Goal: Check status

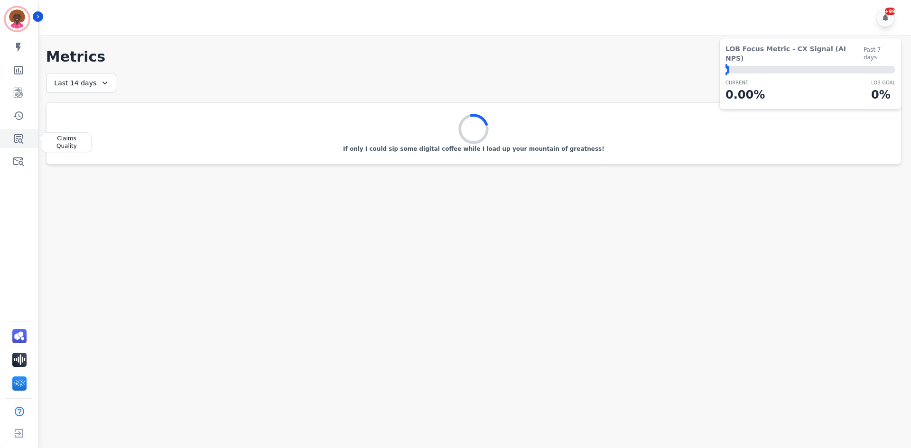
click at [28, 138] on link "Sidebar" at bounding box center [19, 138] width 37 height 19
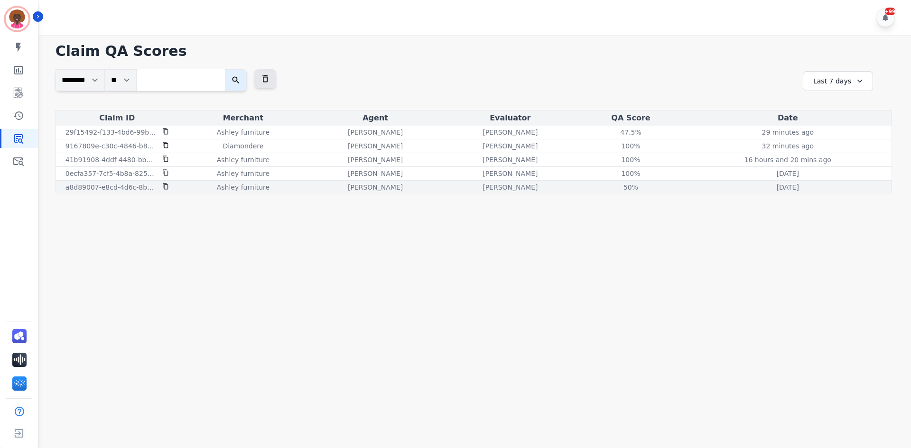
click at [554, 184] on div "[PERSON_NAME]" at bounding box center [509, 187] width 131 height 9
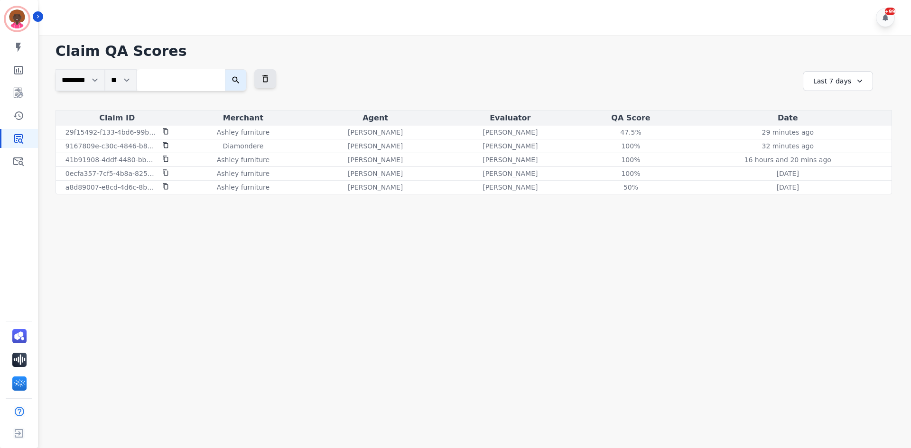
click at [840, 82] on div "Last 7 days" at bounding box center [837, 81] width 70 height 20
click at [835, 161] on li "Last 30 days" at bounding box center [843, 161] width 47 height 9
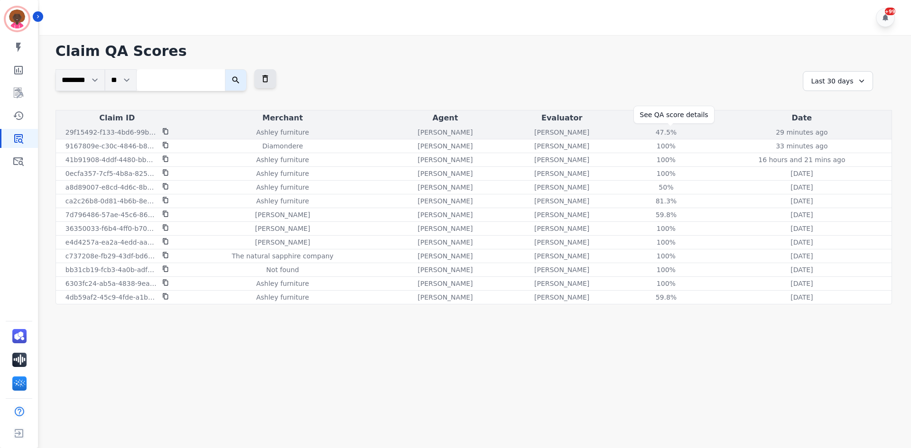
click at [680, 134] on div "47.5 %" at bounding box center [666, 132] width 43 height 9
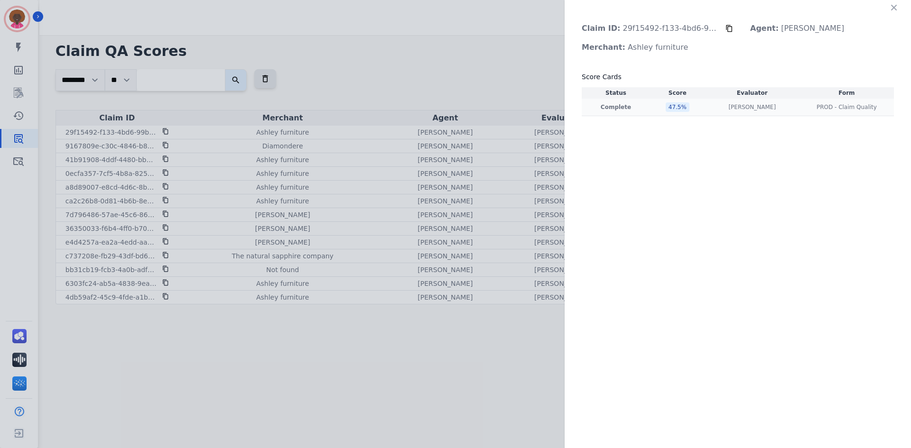
click at [618, 108] on p "Complete" at bounding box center [615, 107] width 64 height 8
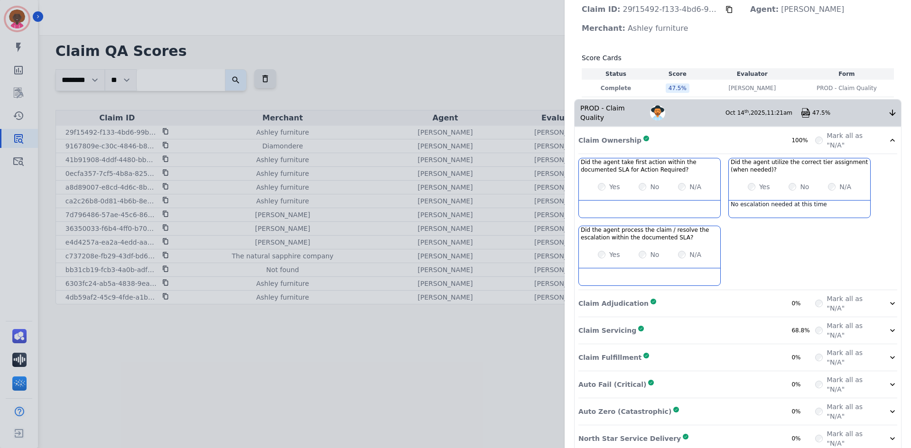
scroll to position [24, 0]
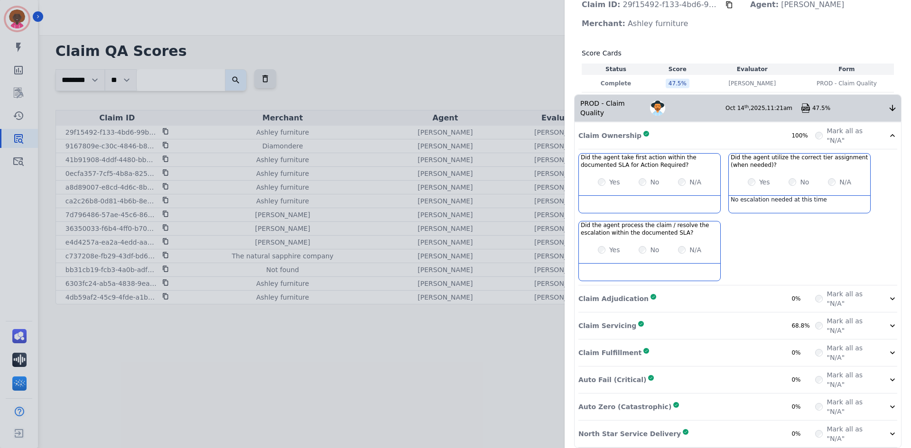
click at [641, 289] on div "Claim Adjudication Complete 0%" at bounding box center [696, 298] width 237 height 19
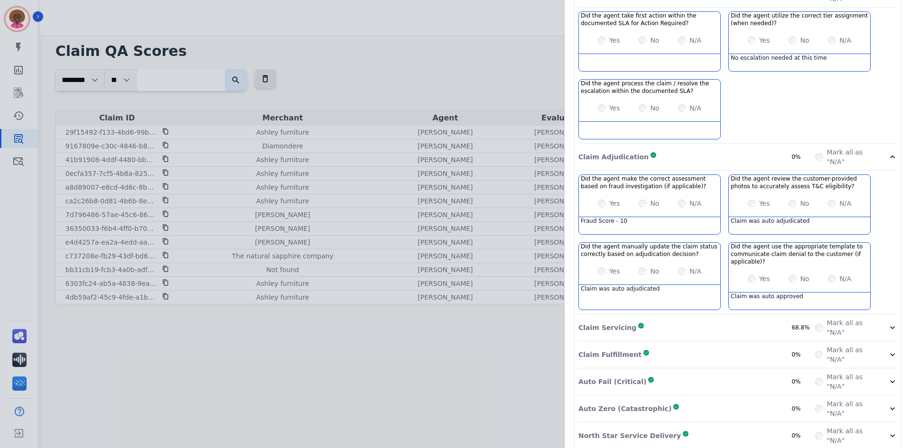
scroll to position [166, 0]
click at [692, 321] on div "Claim Servicing Complete 68.8%" at bounding box center [696, 327] width 237 height 19
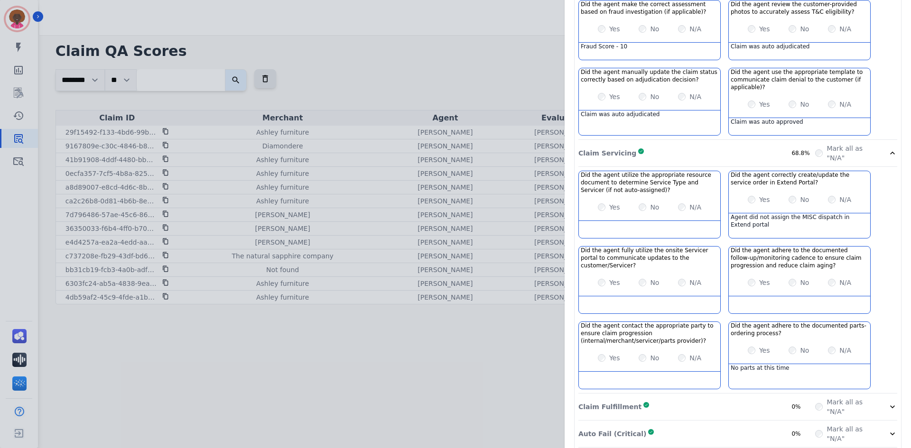
scroll to position [394, 0]
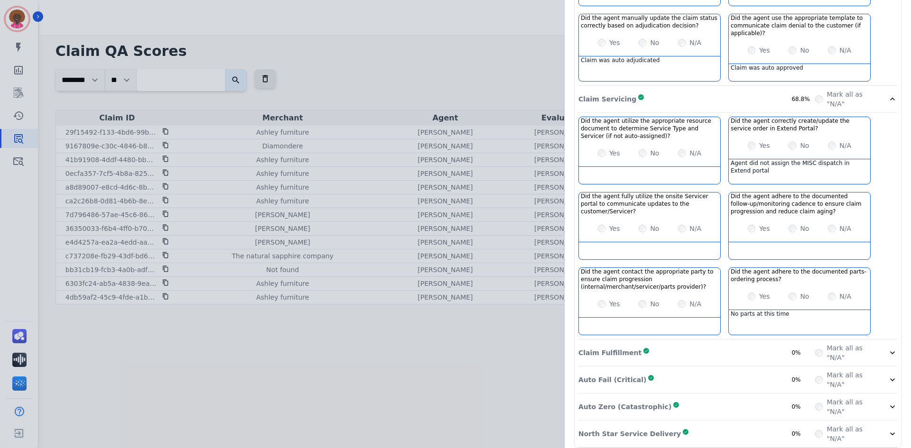
click at [693, 343] on div "Claim Fulfillment Complete 0%" at bounding box center [696, 352] width 237 height 19
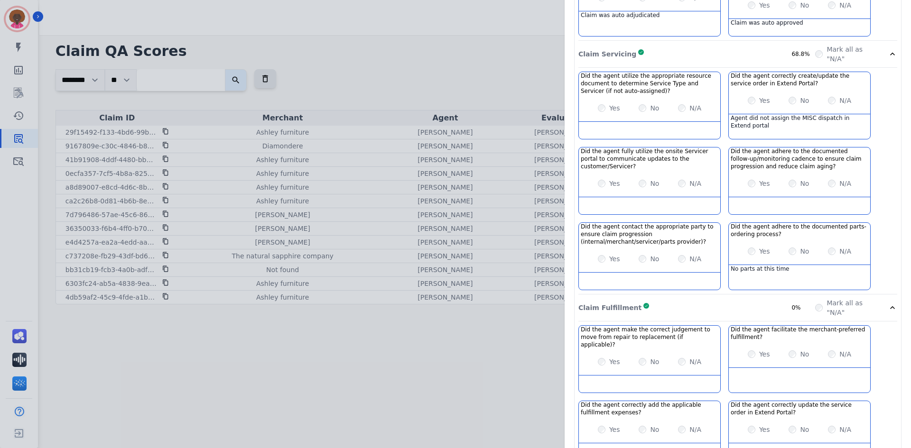
scroll to position [530, 0]
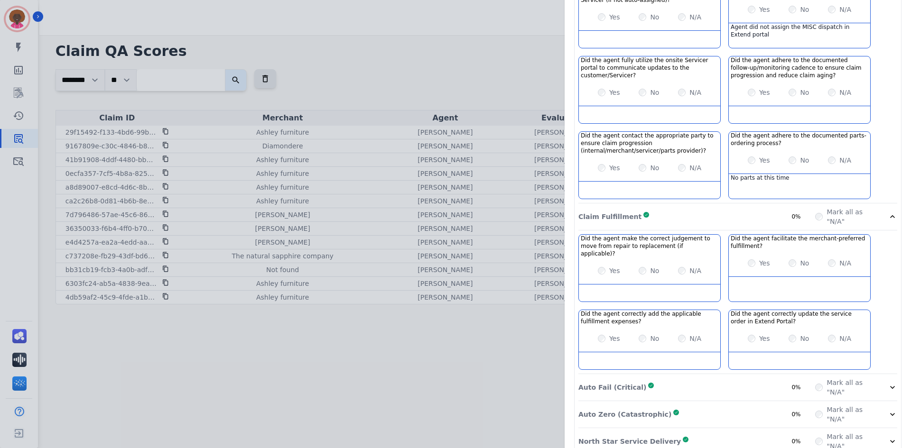
click at [615, 378] on div "Auto Fail (Critical) Complete 0%" at bounding box center [696, 387] width 237 height 19
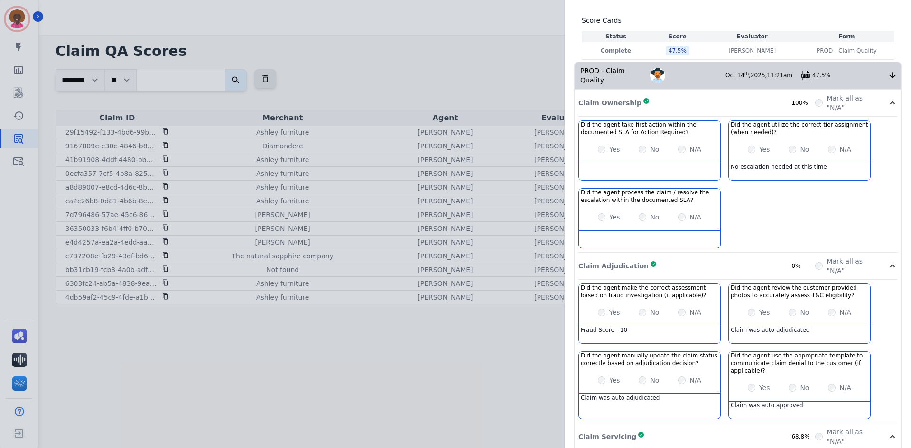
scroll to position [0, 0]
